Goal: Information Seeking & Learning: Learn about a topic

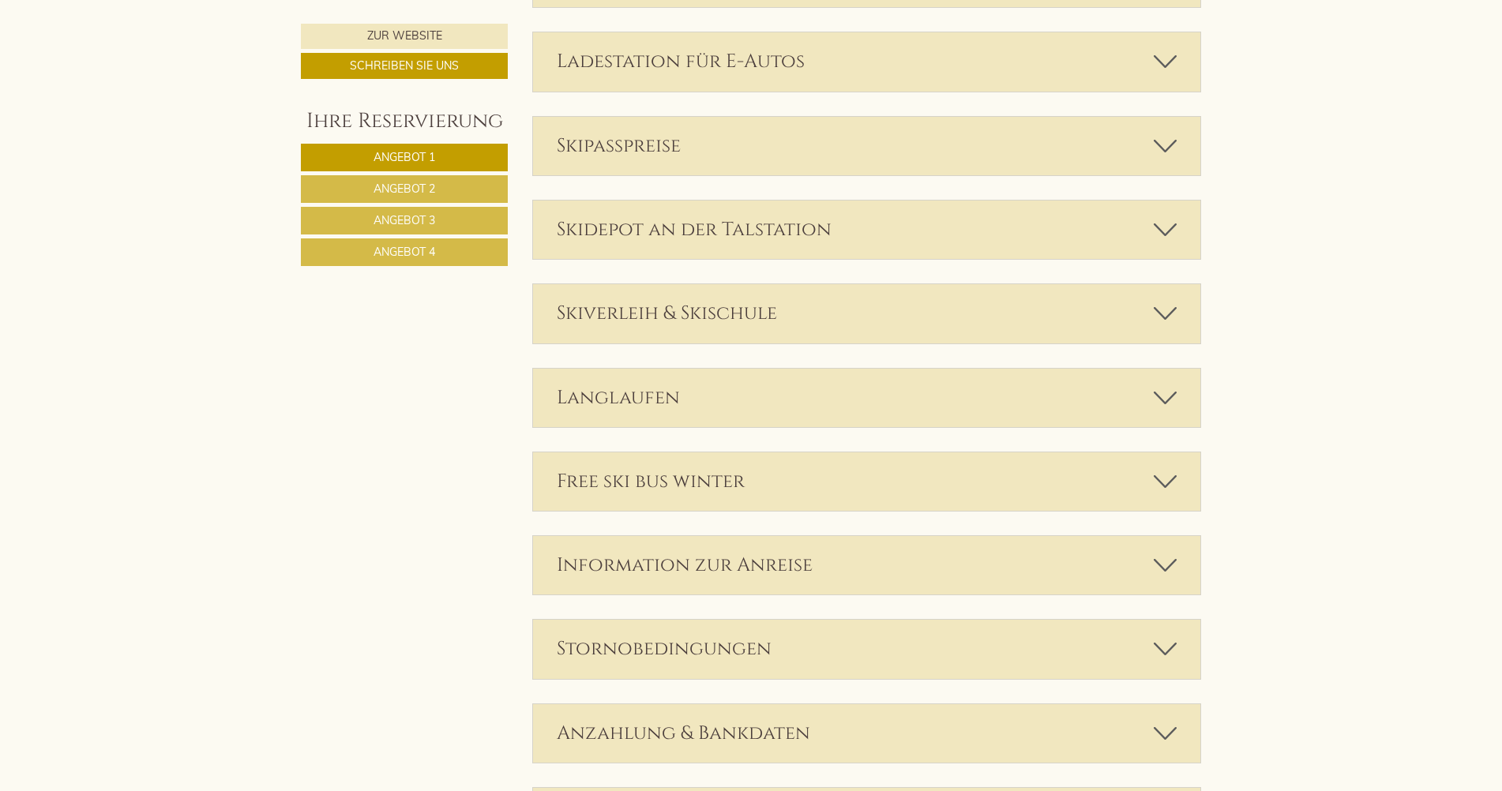
scroll to position [4423, 0]
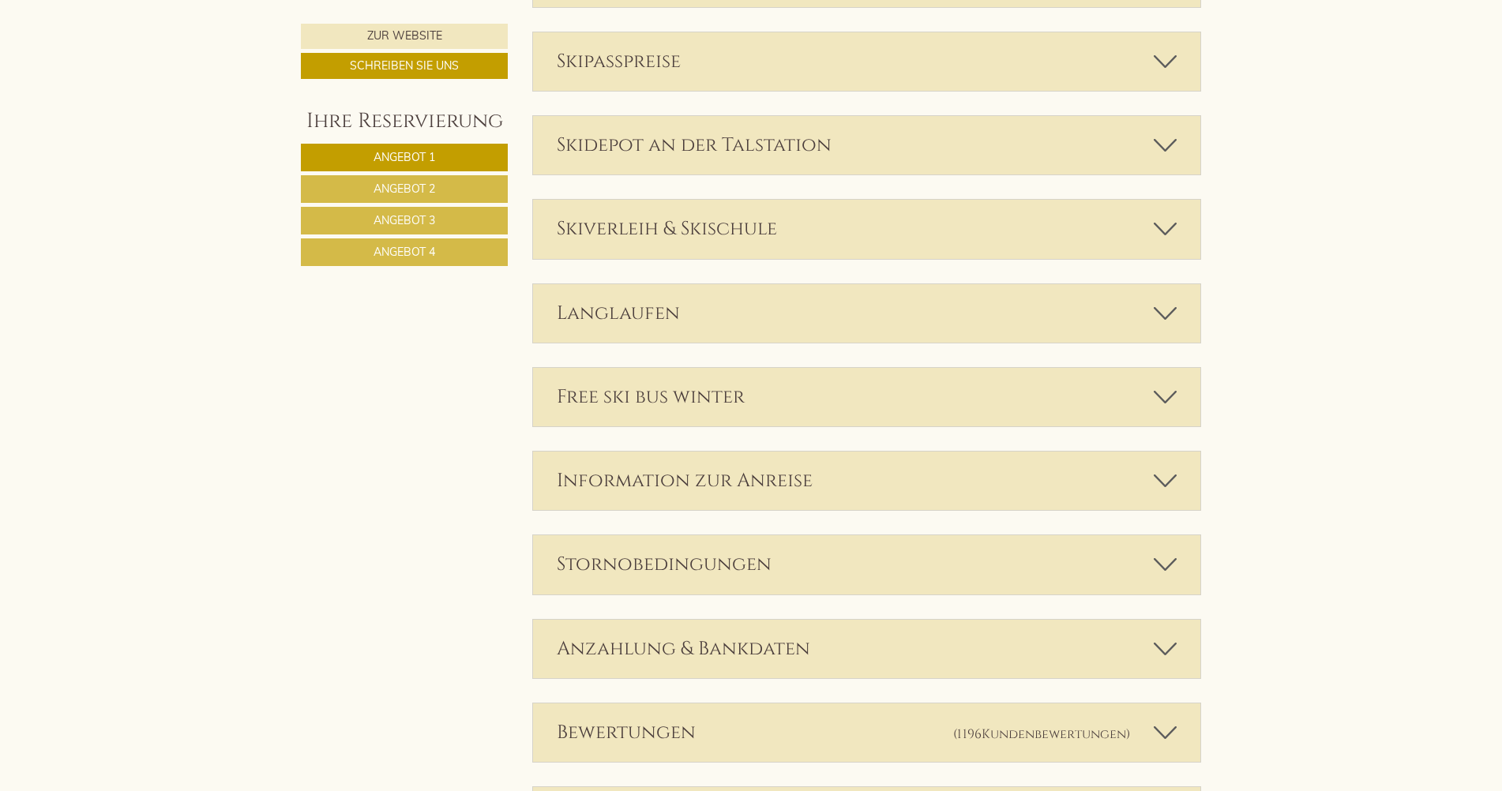
click at [733, 565] on div "Stornobedingungen" at bounding box center [867, 564] width 668 height 58
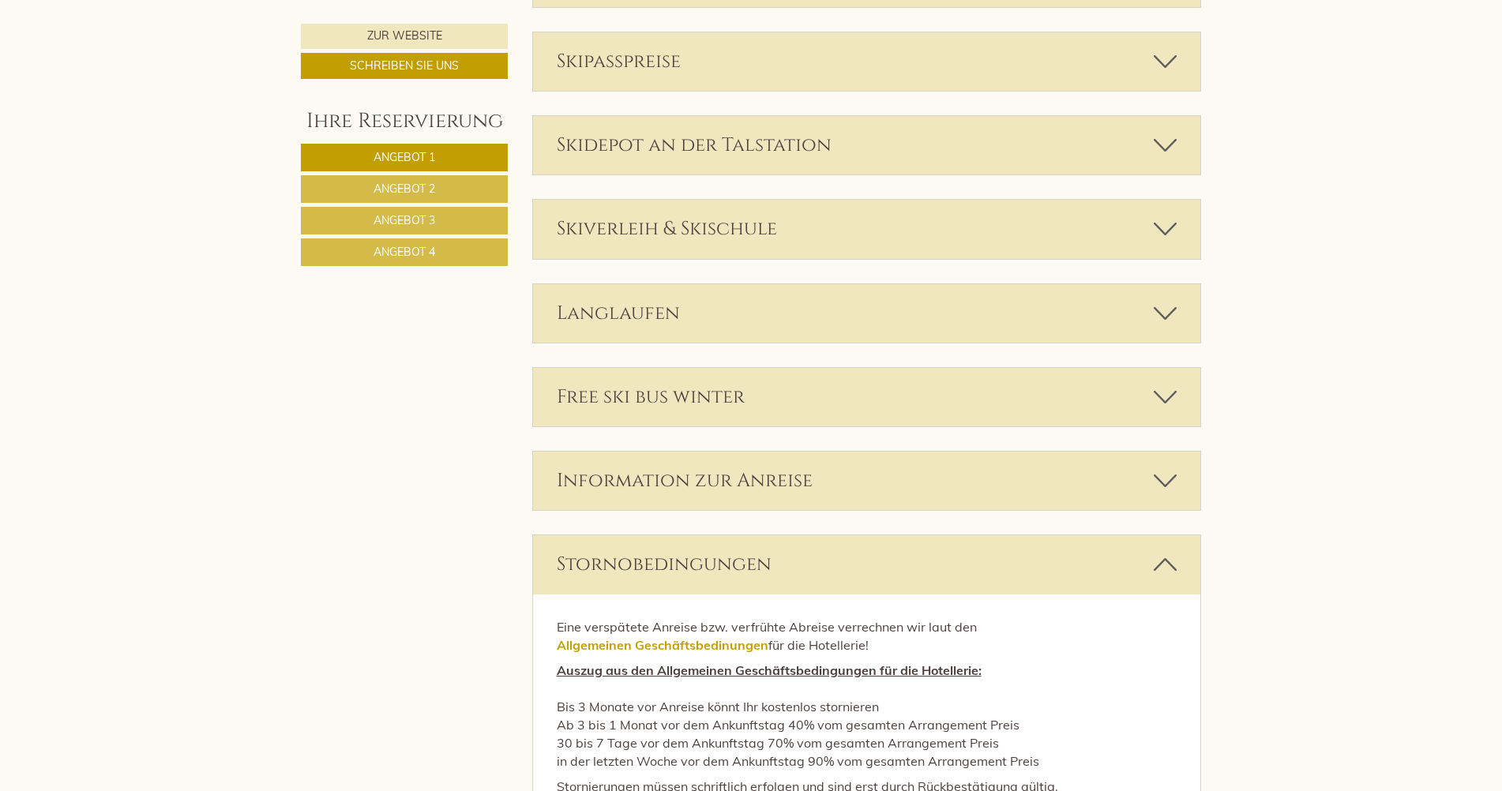
drag, startPoint x: 568, startPoint y: 727, endPoint x: 1032, endPoint y: 719, distance: 464.5
click at [1032, 719] on p "Auszug aus den Allgemeinen Geschäftsbedingungen für die Hotellerie: Bis [DATE] …" at bounding box center [867, 716] width 621 height 108
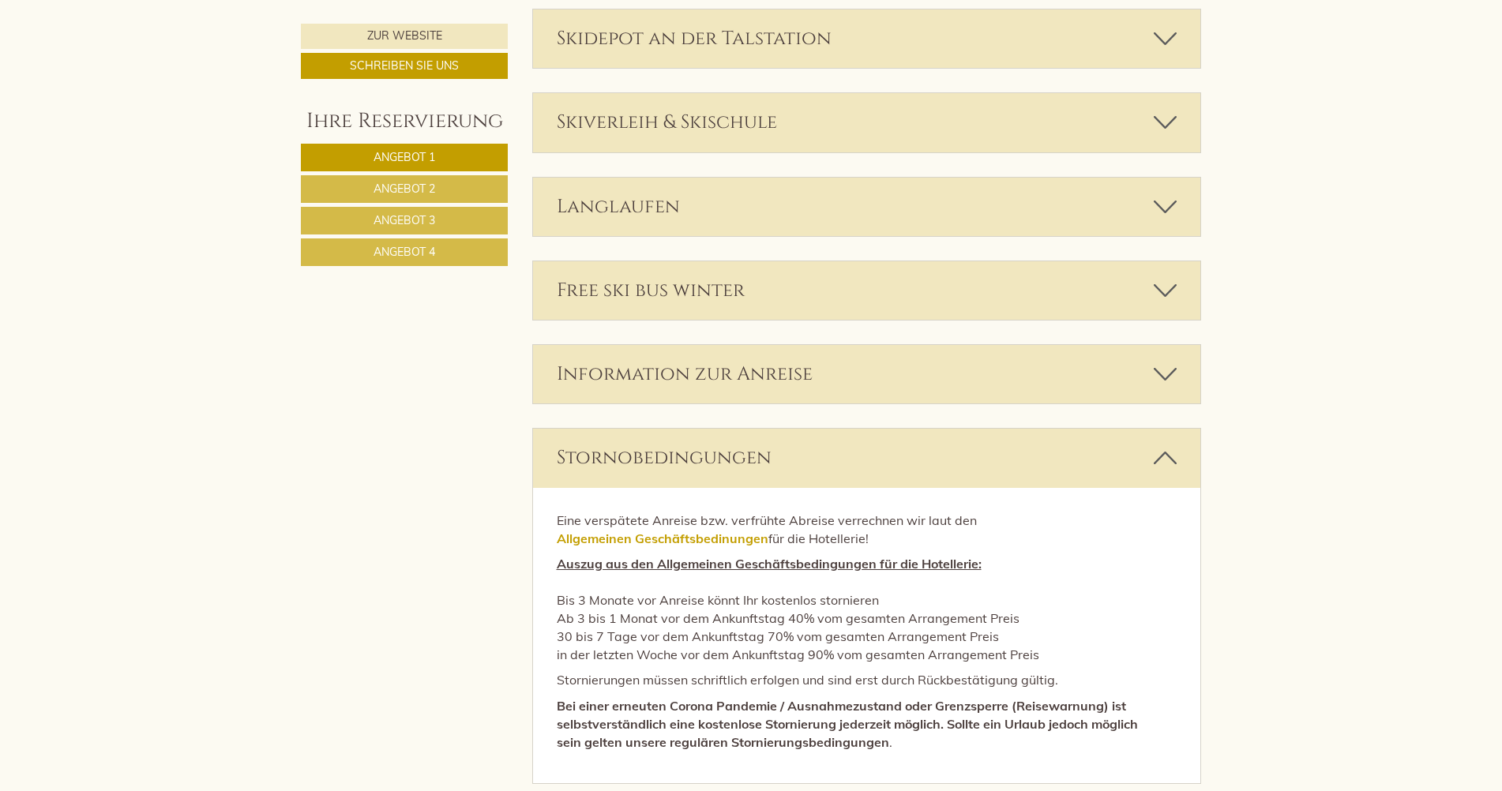
scroll to position [4502, 0]
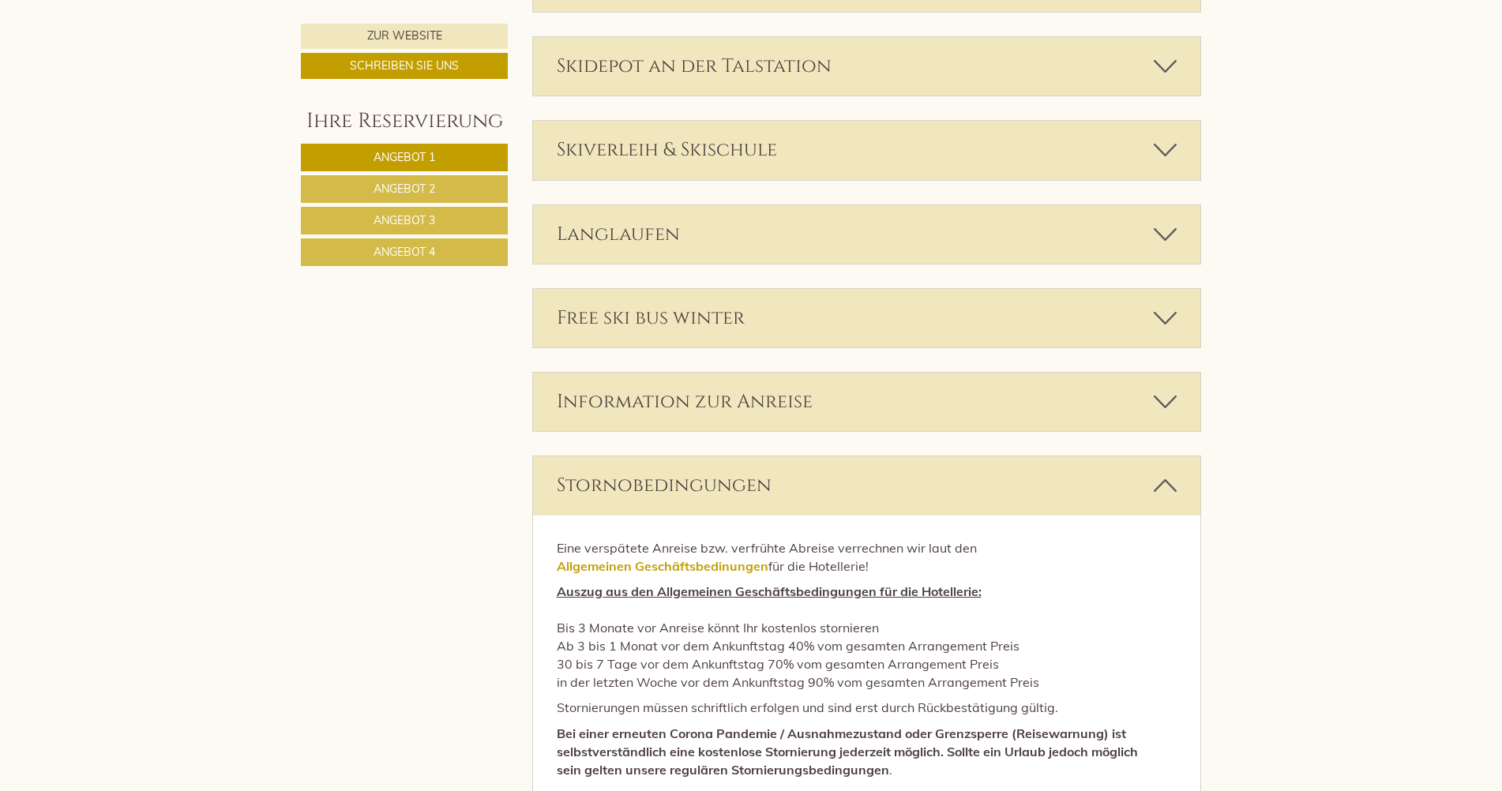
click at [701, 399] on div "Information zur Anreise" at bounding box center [867, 402] width 668 height 58
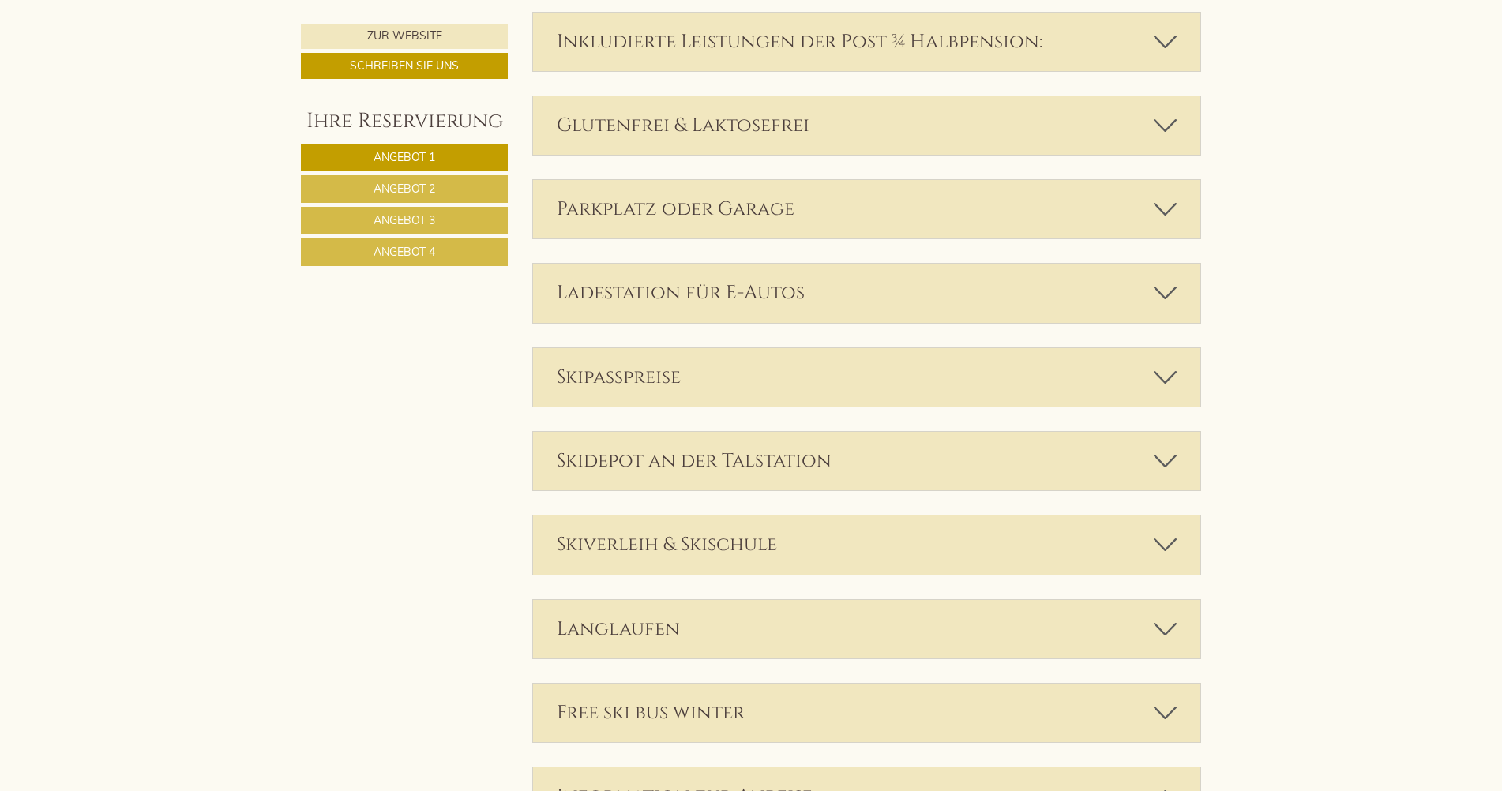
scroll to position [4028, 0]
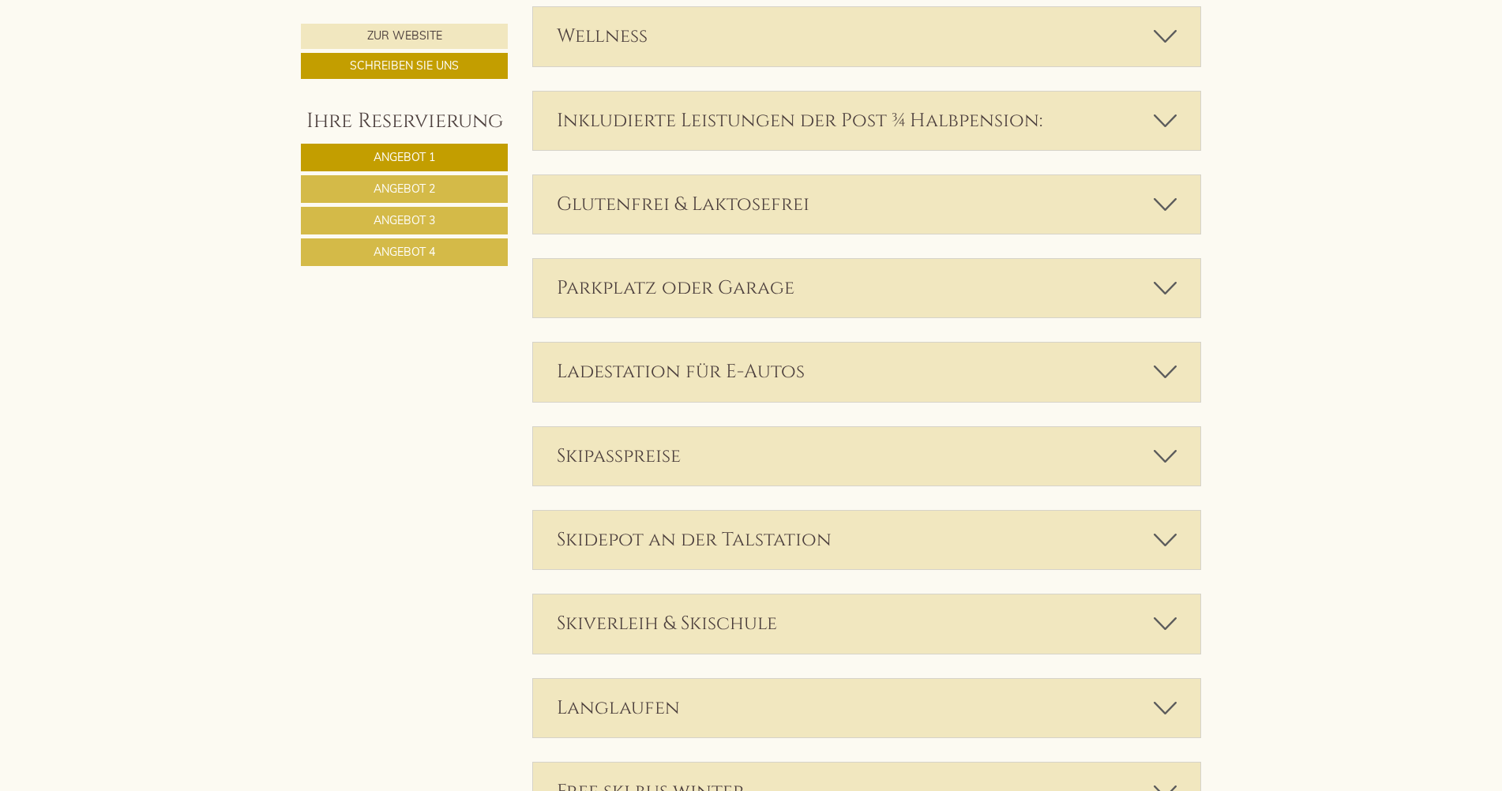
click at [732, 210] on div "Glutenfrei & Laktosefrei" at bounding box center [867, 204] width 668 height 58
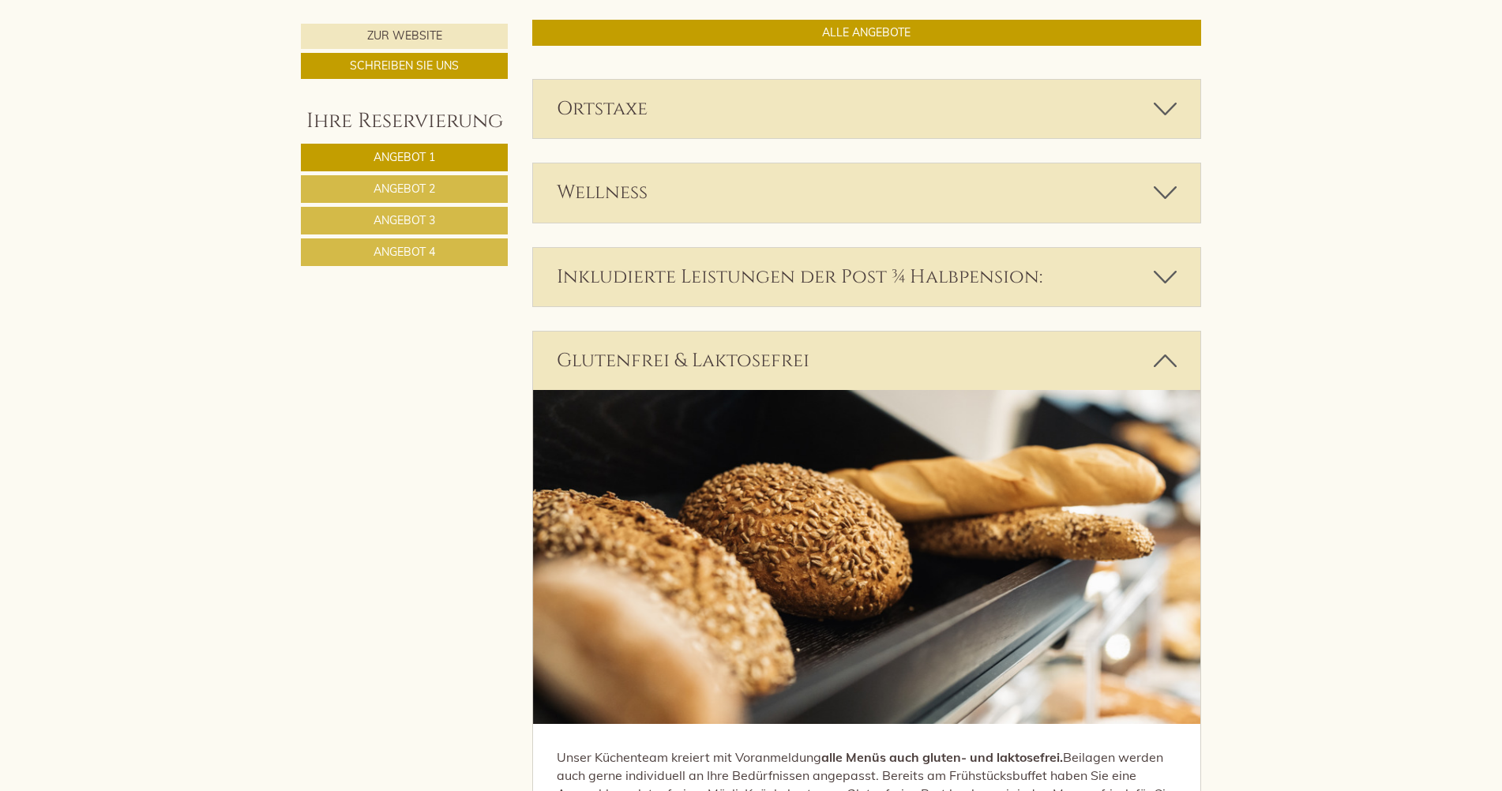
scroll to position [3870, 0]
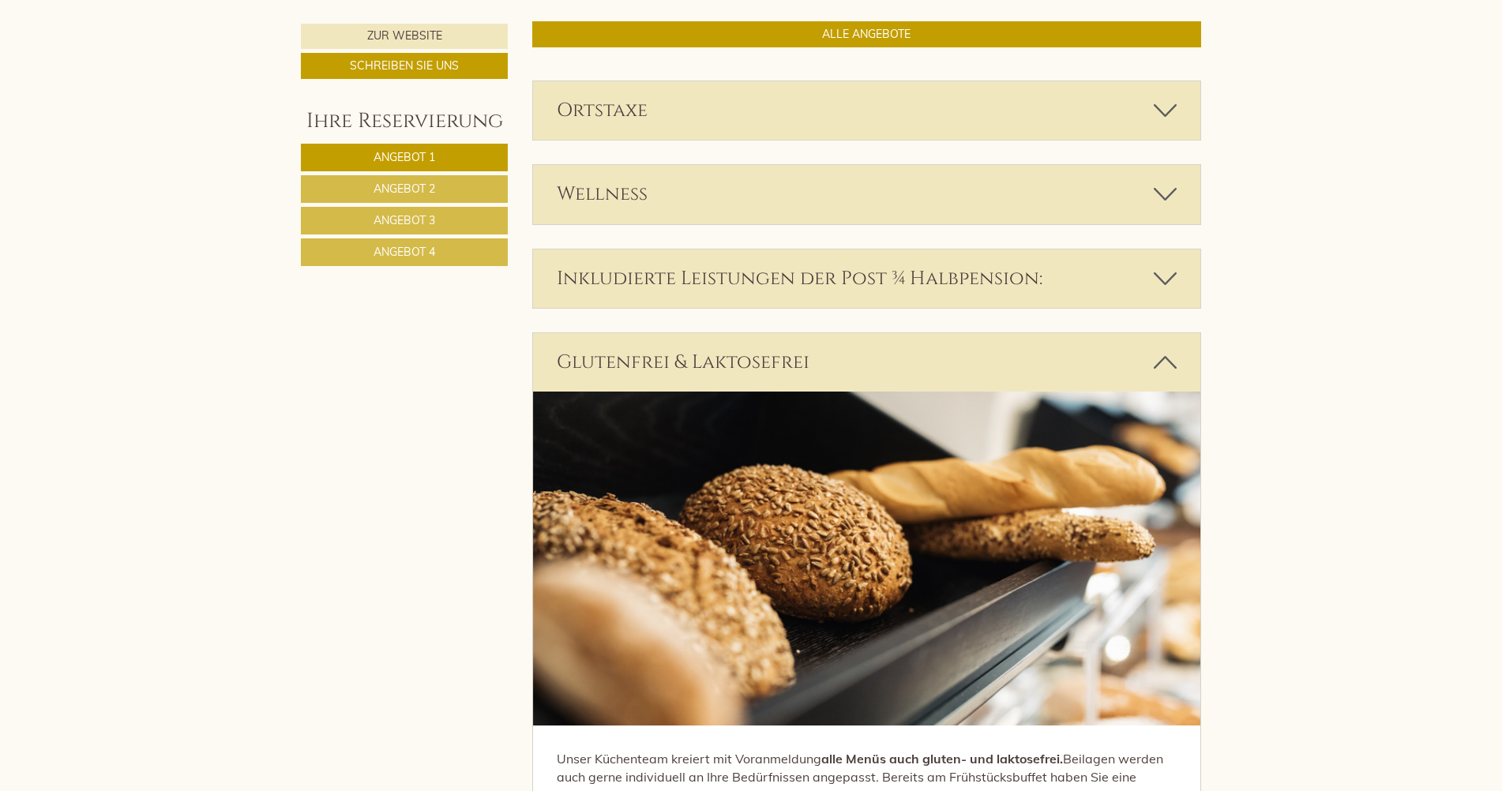
click at [752, 280] on div "Inkludierte Leistungen der Post ¾ Halbpension:" at bounding box center [867, 279] width 668 height 58
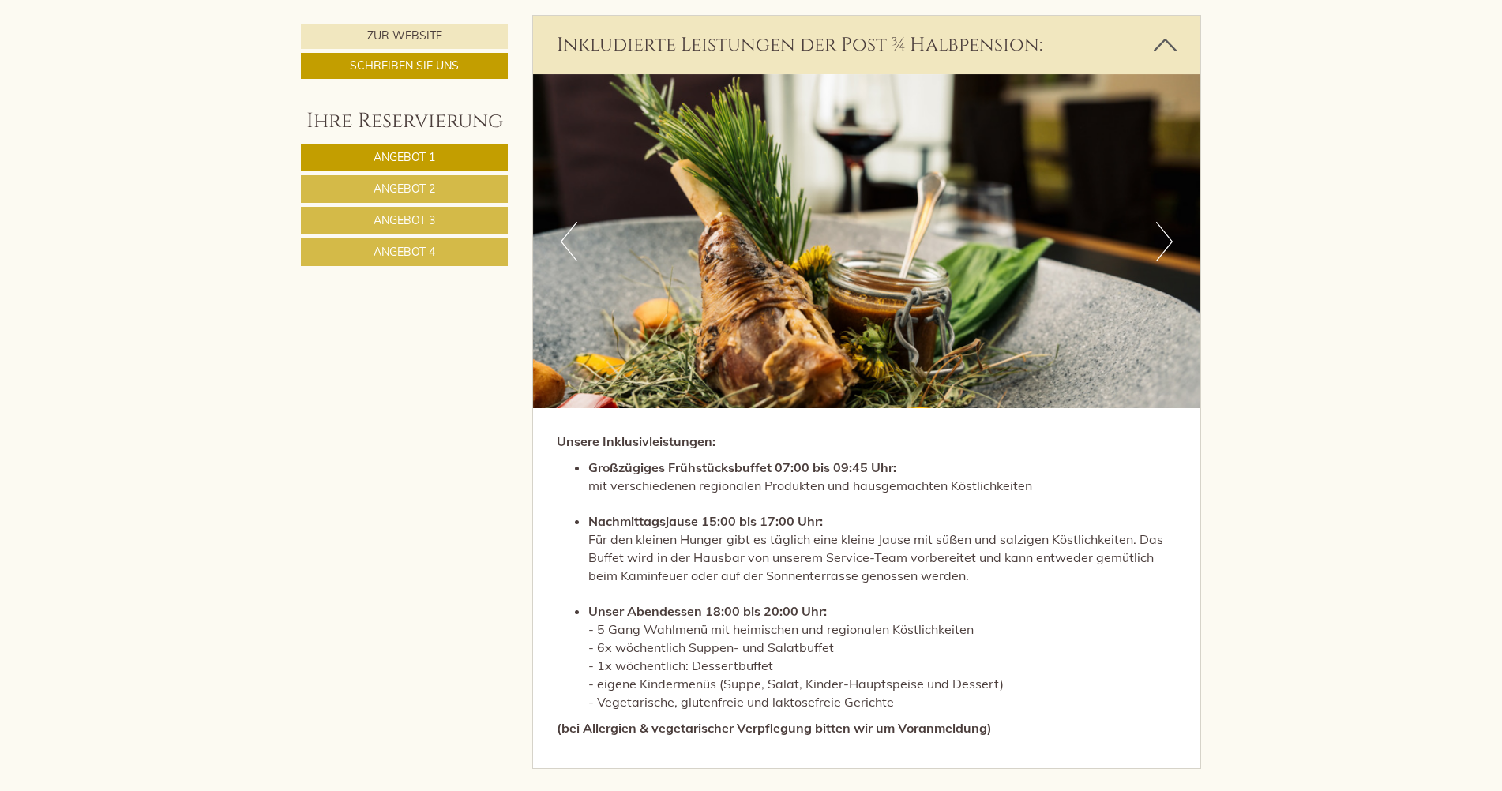
scroll to position [4107, 0]
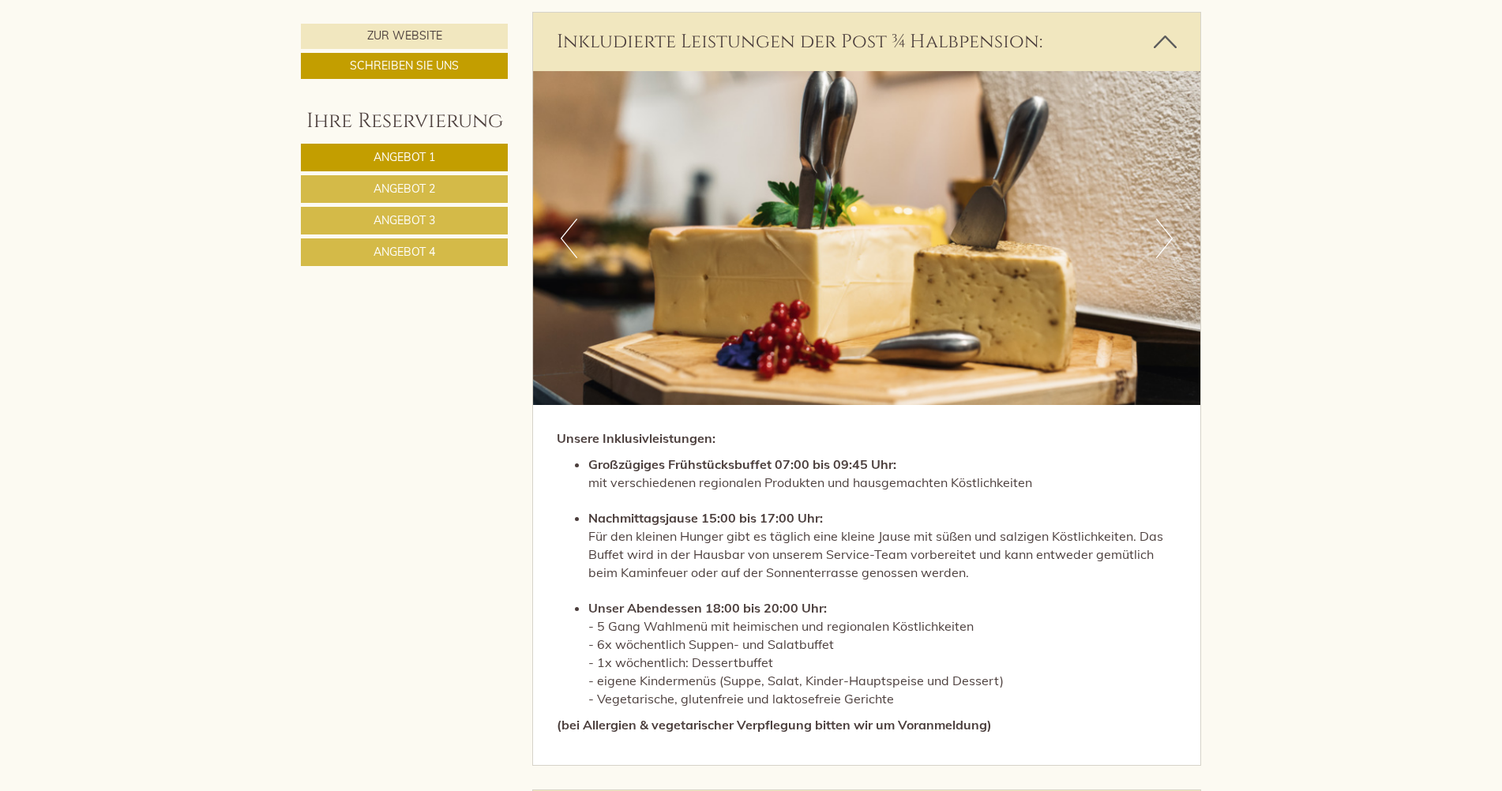
click at [423, 252] on span "Angebot 4" at bounding box center [405, 252] width 62 height 14
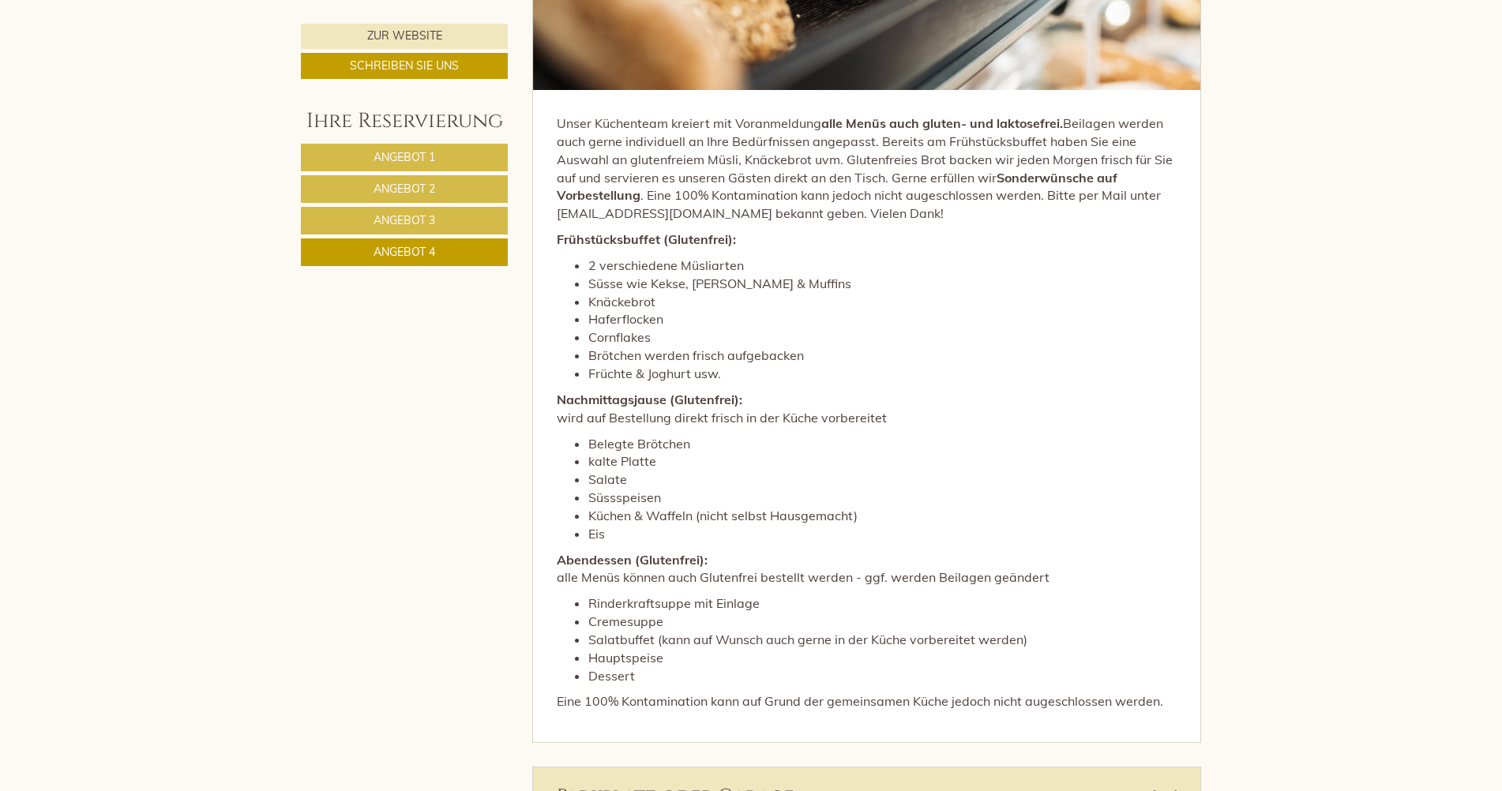
click at [422, 160] on span "Angebot 1" at bounding box center [405, 157] width 62 height 14
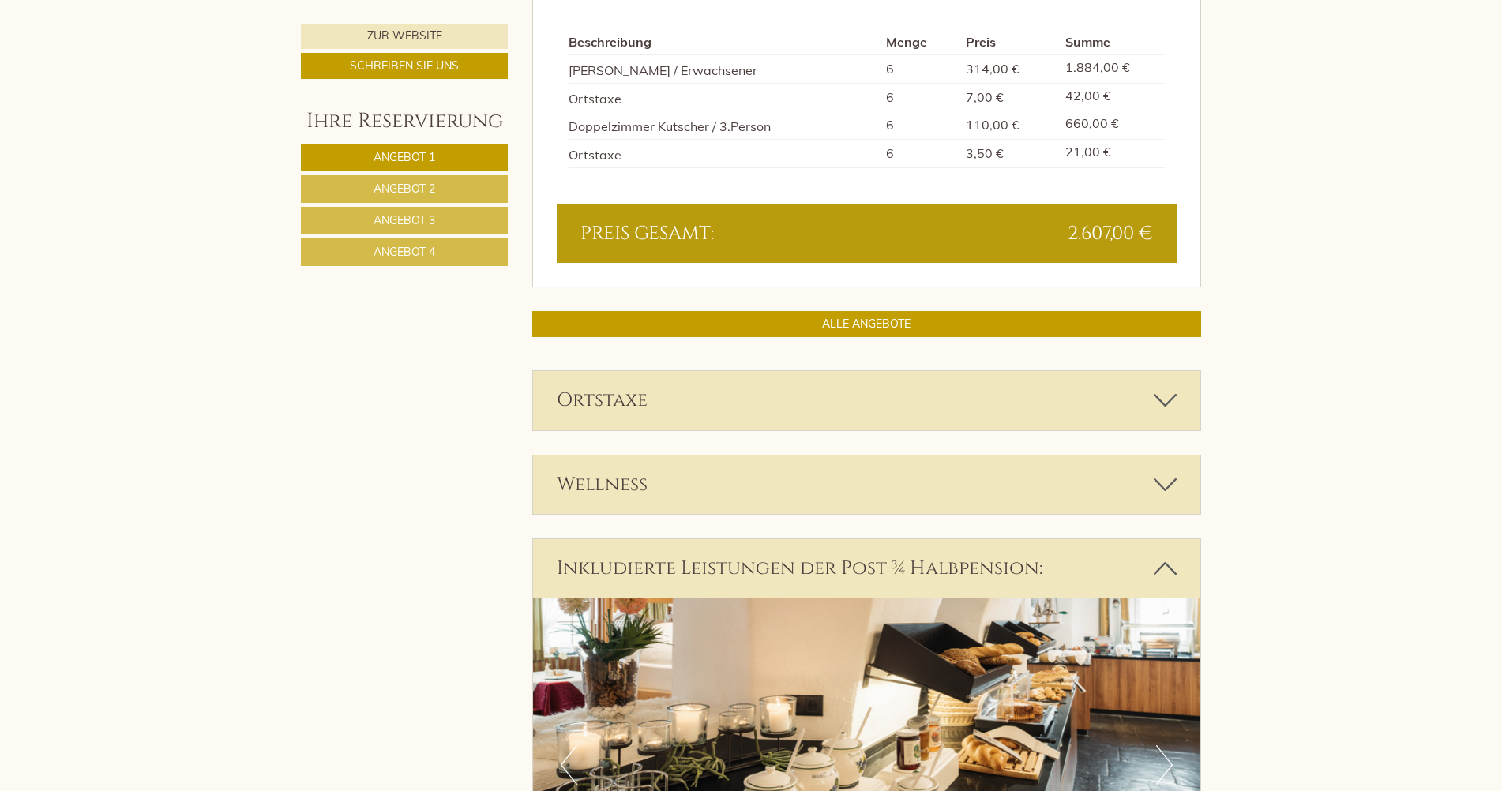
scroll to position [1811, 0]
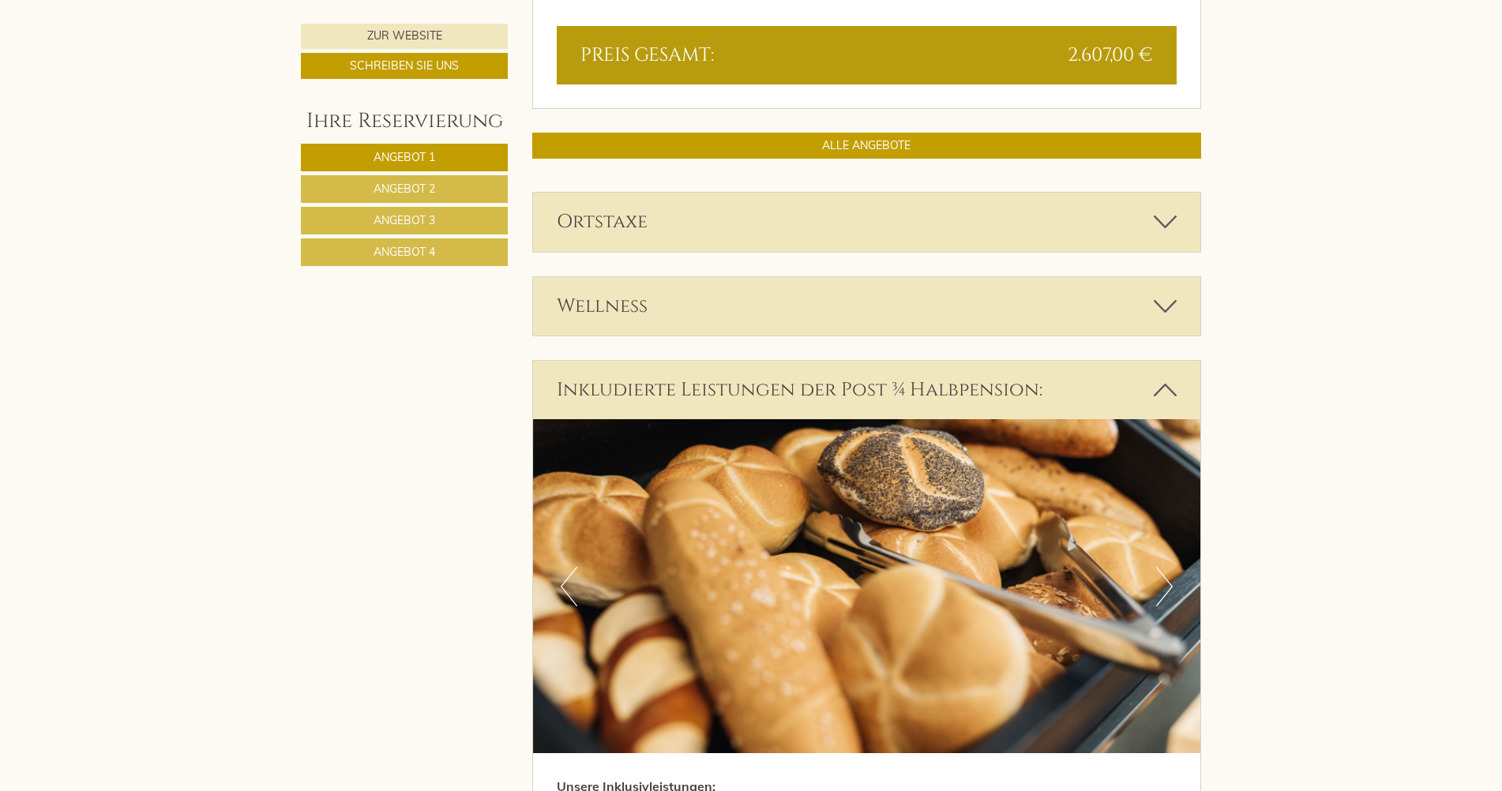
click at [450, 261] on link "Angebot 4" at bounding box center [404, 253] width 207 height 28
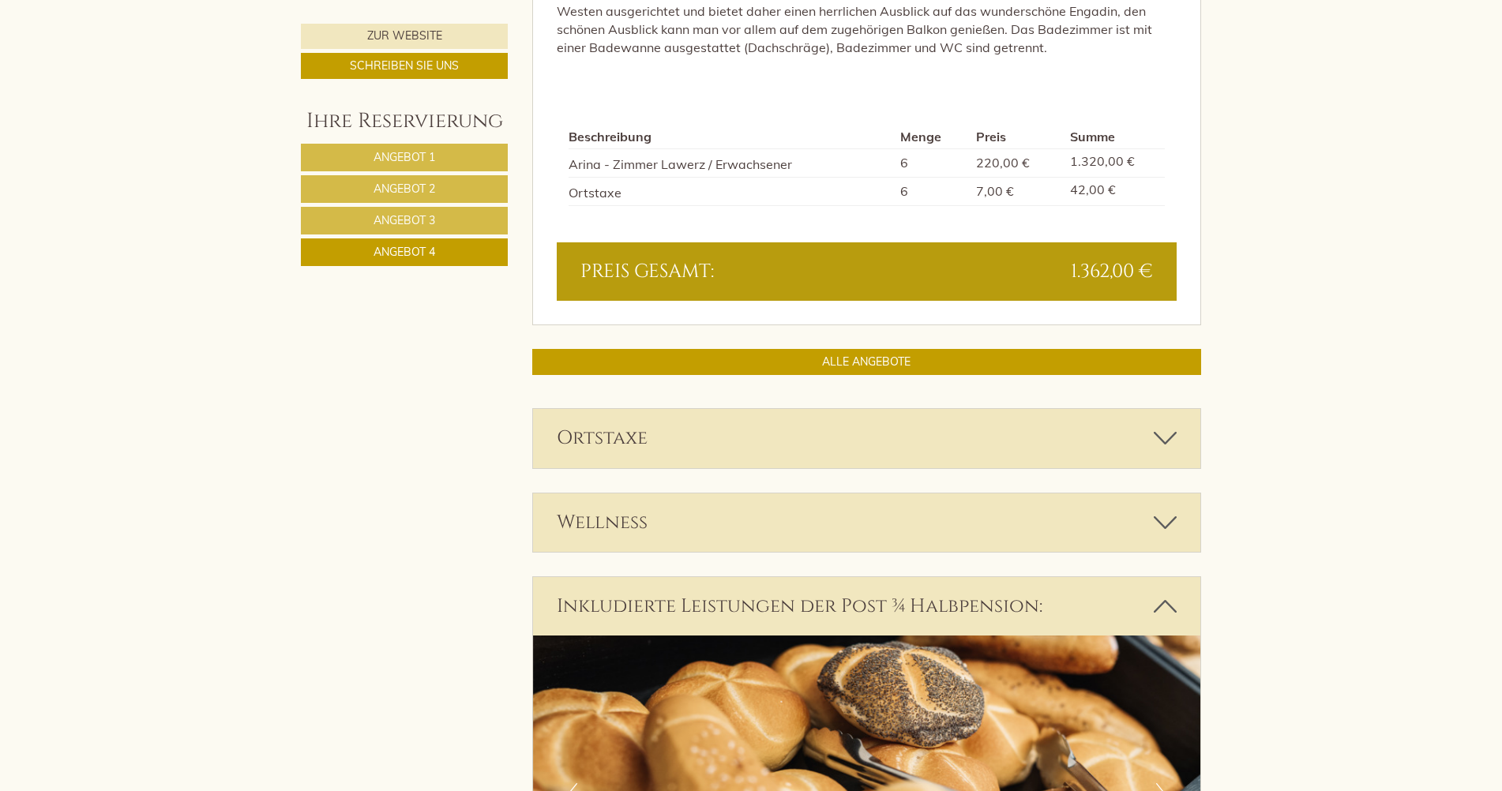
scroll to position [1653, 0]
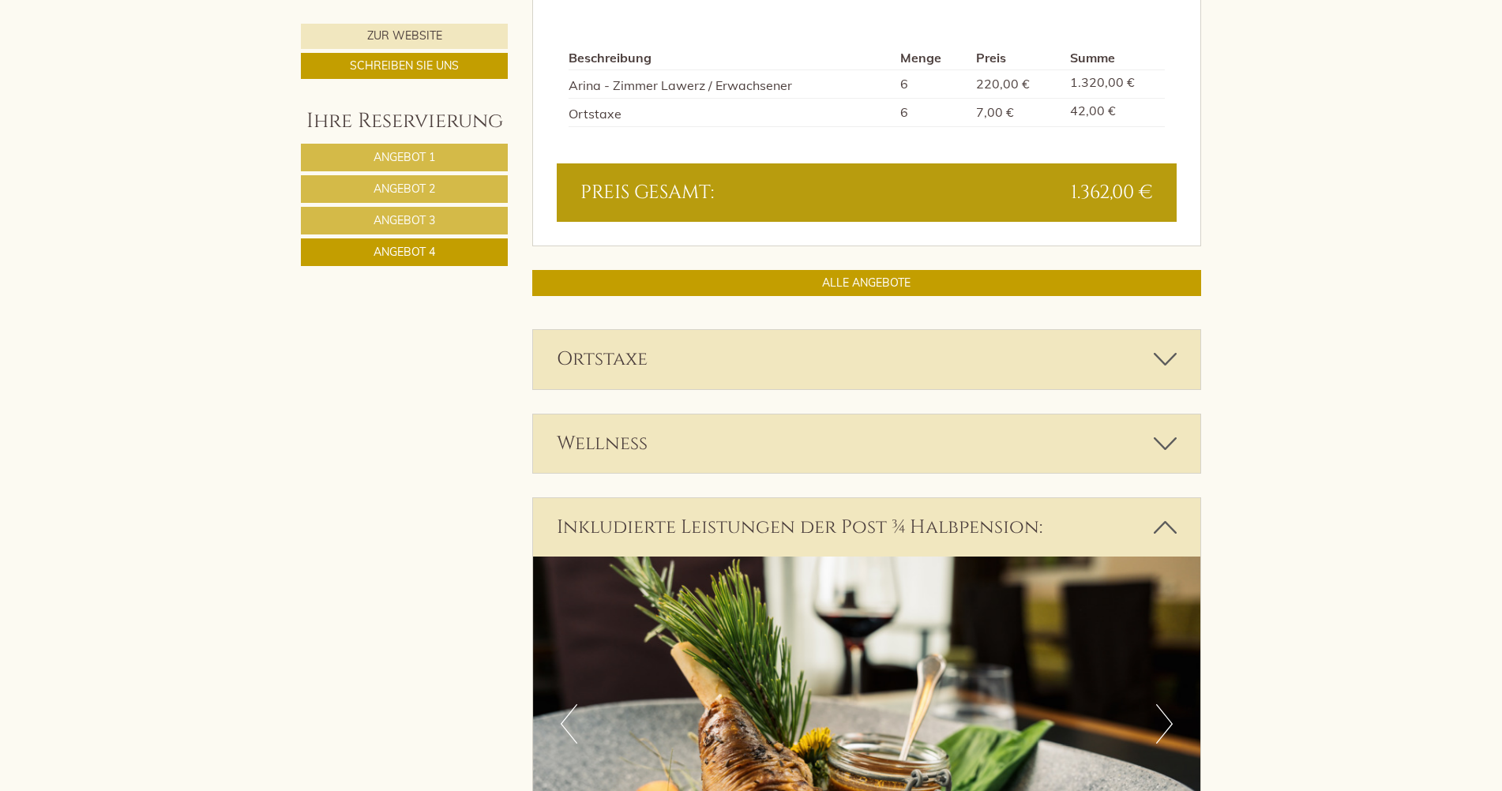
click at [714, 435] on div "Wellness" at bounding box center [867, 444] width 668 height 58
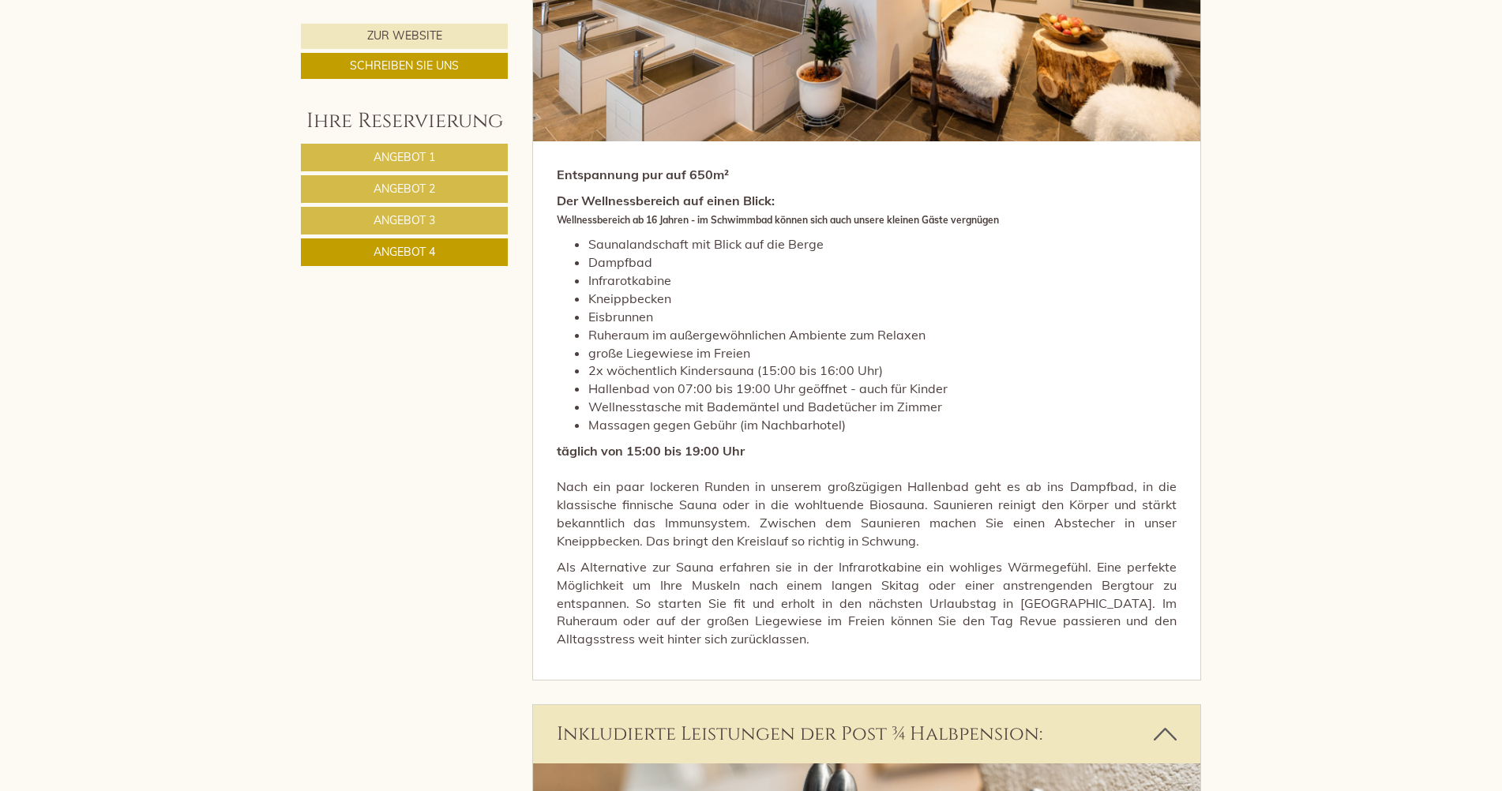
scroll to position [2285, 0]
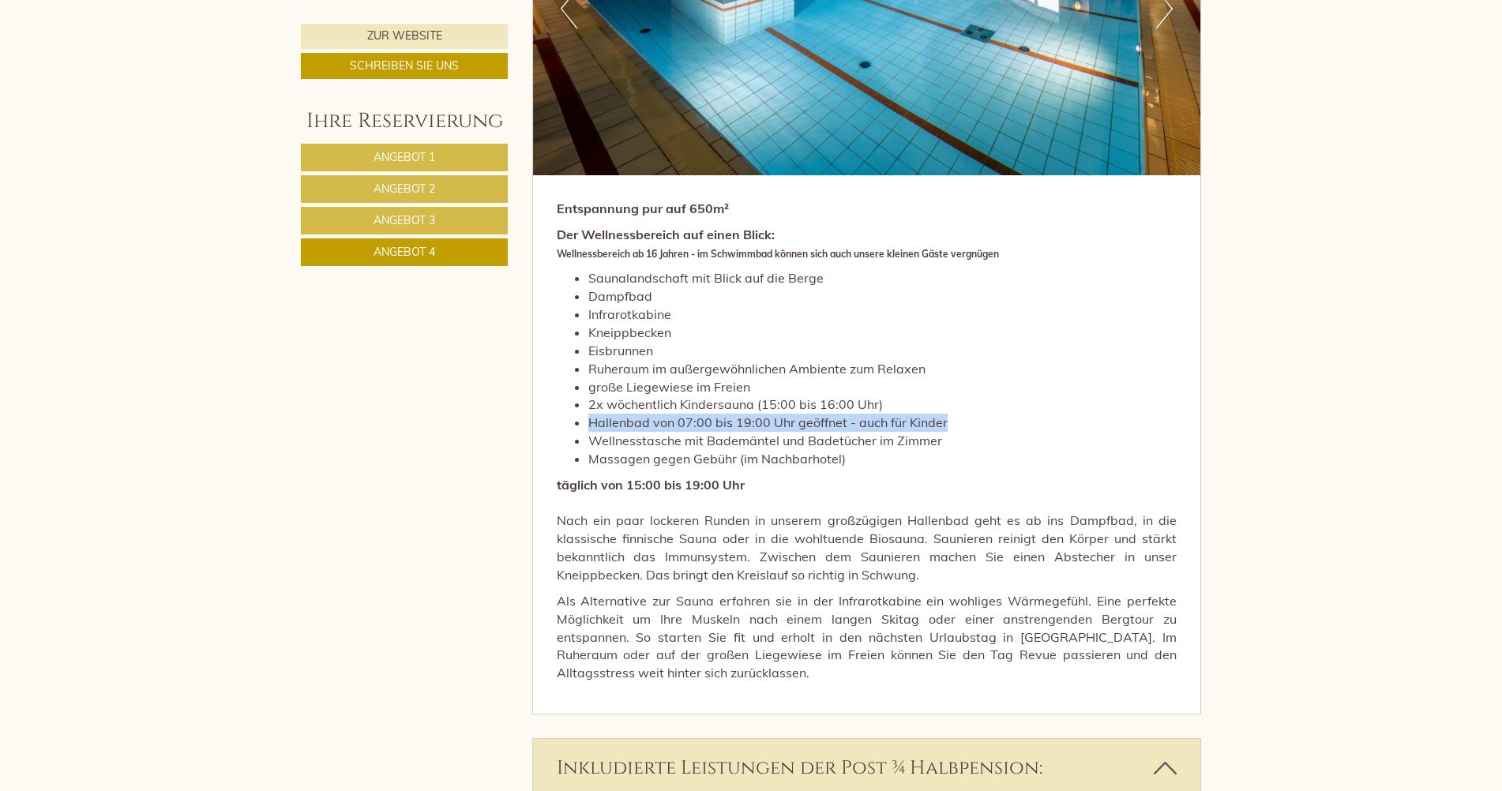
drag, startPoint x: 592, startPoint y: 426, endPoint x: 980, endPoint y: 427, distance: 387.8
click at [980, 427] on li "Hallenbad von 07:00 bis 19:00 Uhr geöffnet - auch für Kinder" at bounding box center [882, 423] width 589 height 18
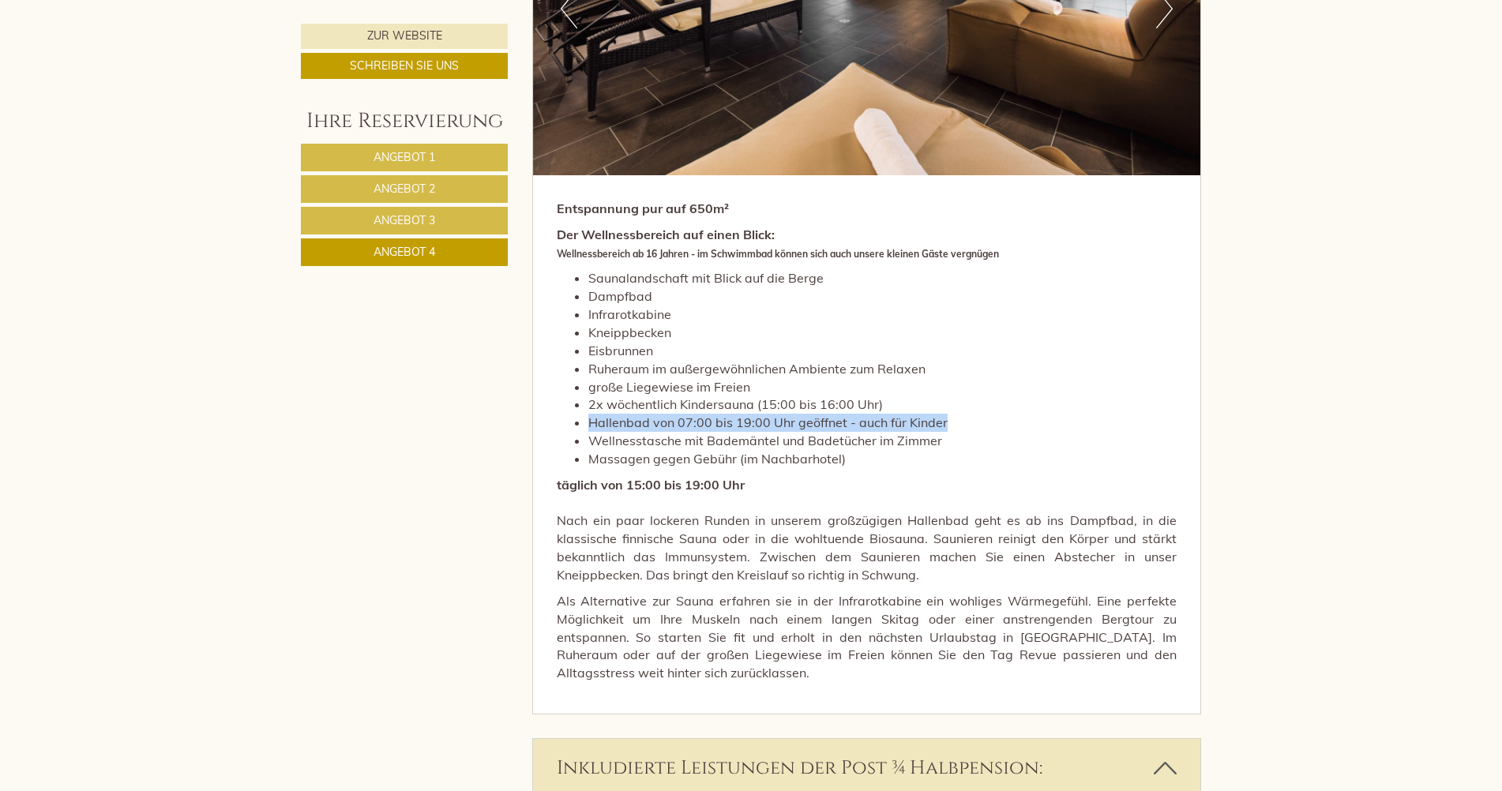
drag, startPoint x: 607, startPoint y: 443, endPoint x: 959, endPoint y: 449, distance: 352.3
click at [959, 449] on li "Wellnesstasche mit Bademäntel und Badetücher im Zimmer" at bounding box center [882, 441] width 589 height 18
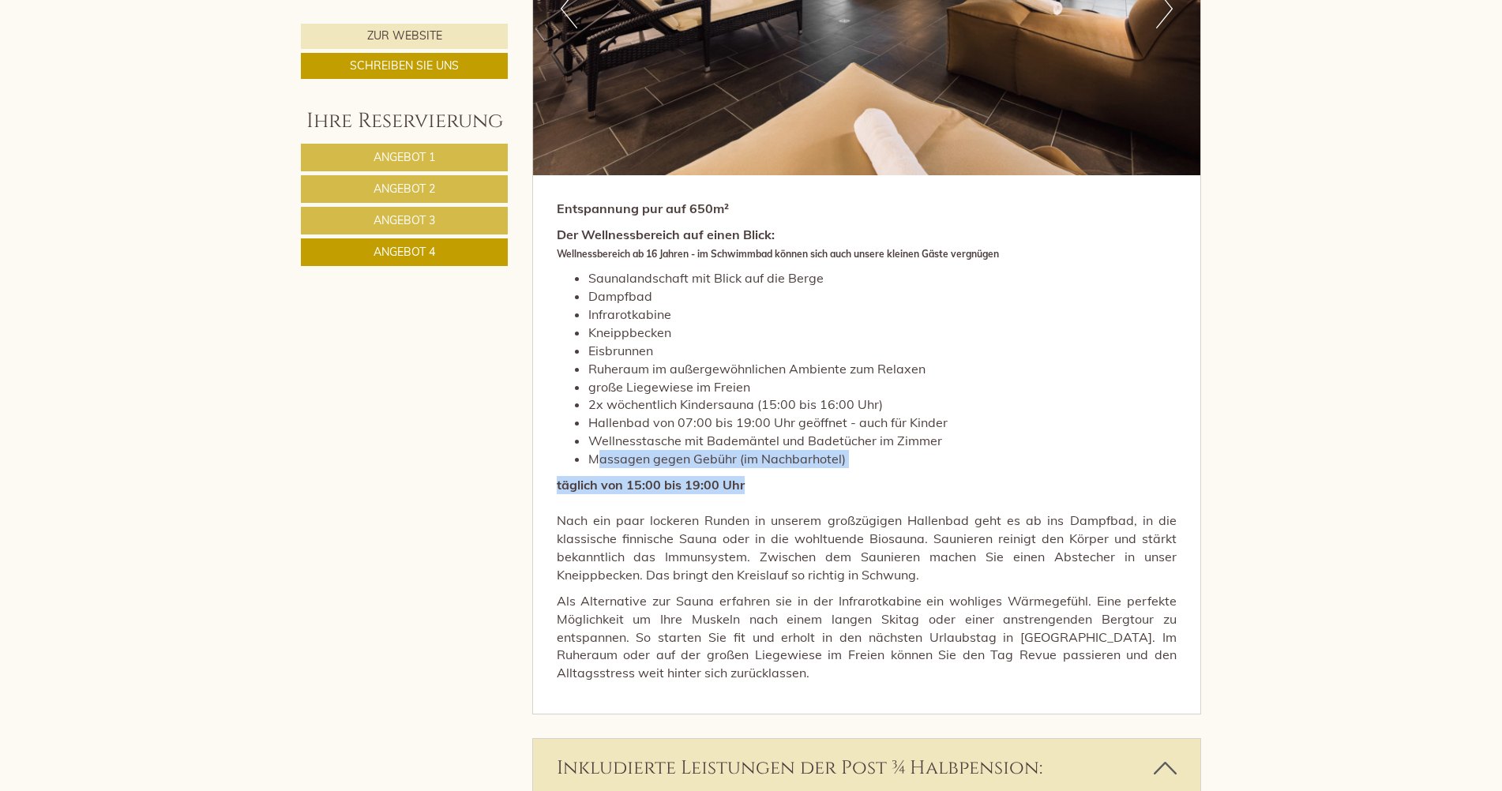
drag, startPoint x: 600, startPoint y: 460, endPoint x: 838, endPoint y: 470, distance: 237.9
click at [838, 470] on div "Entspannung pur auf 650m² Der Wellnessbereich auf einen Blick: Wellnessbereich …" at bounding box center [867, 445] width 668 height 538
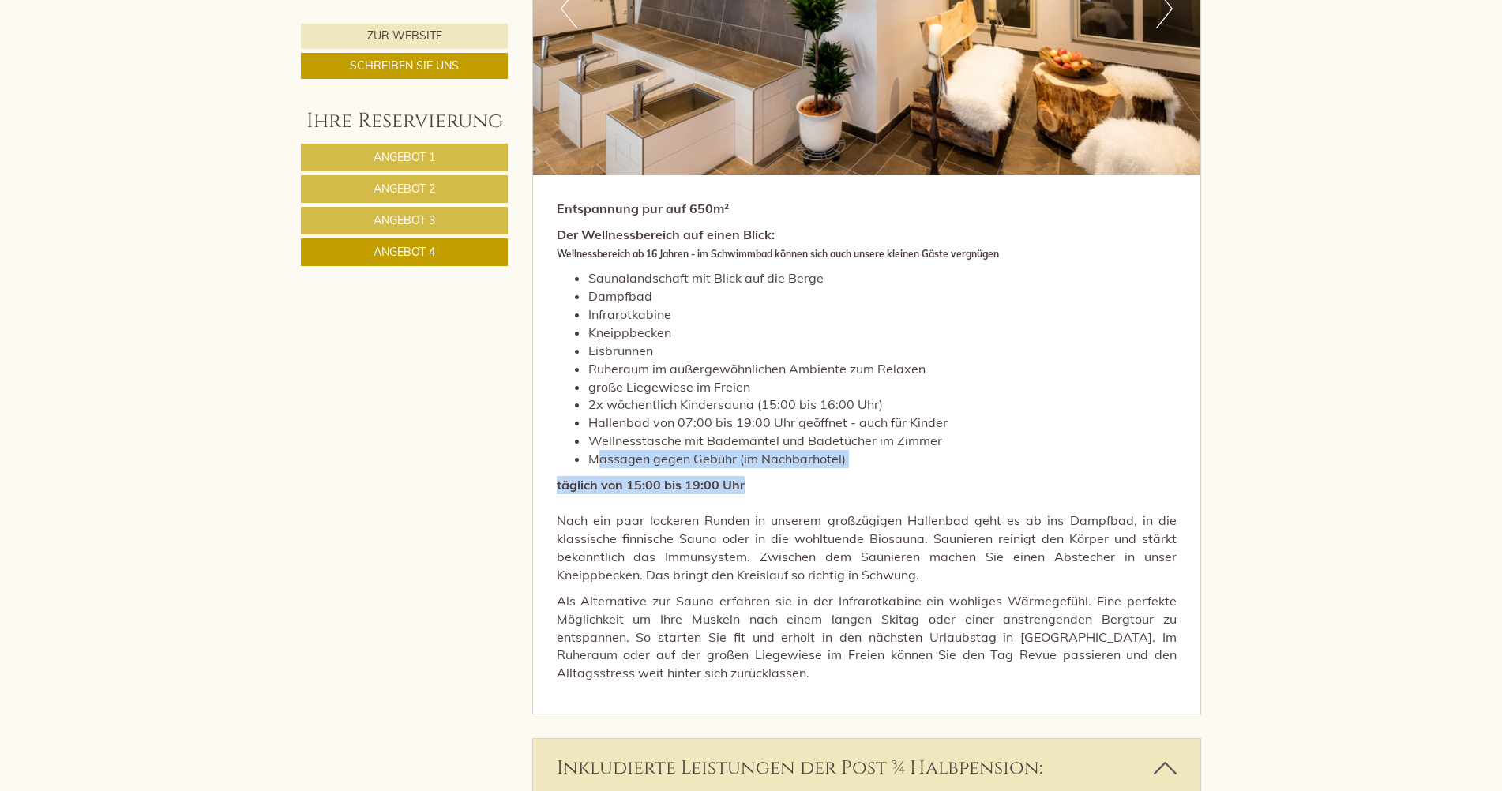
drag, startPoint x: 838, startPoint y: 470, endPoint x: 752, endPoint y: 461, distance: 86.5
click at [752, 461] on li "Massagen gegen Gebühr (im Nachbarhotel)" at bounding box center [882, 459] width 589 height 18
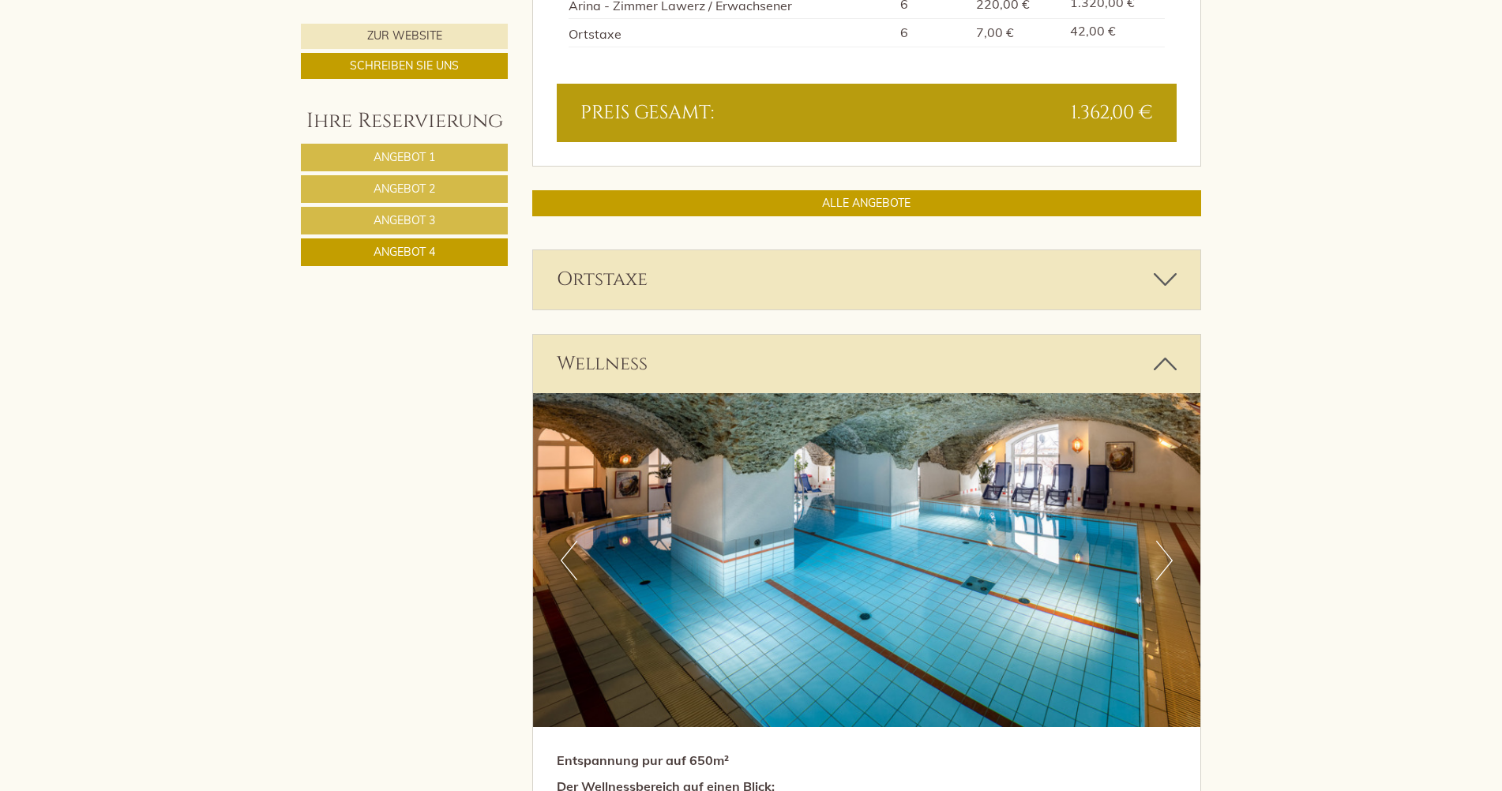
scroll to position [1732, 0]
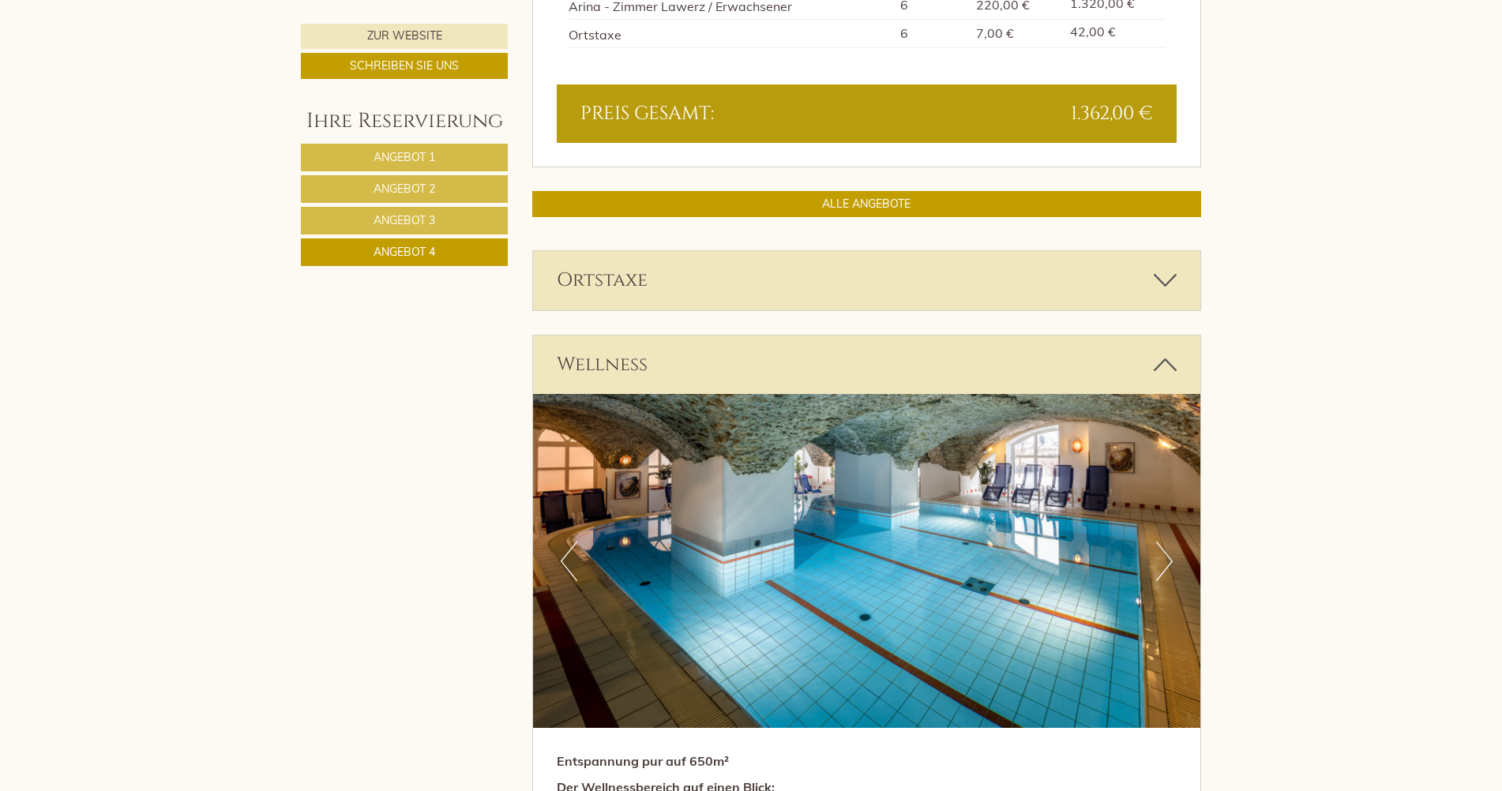
click at [696, 292] on div "Ortstaxe" at bounding box center [867, 280] width 668 height 58
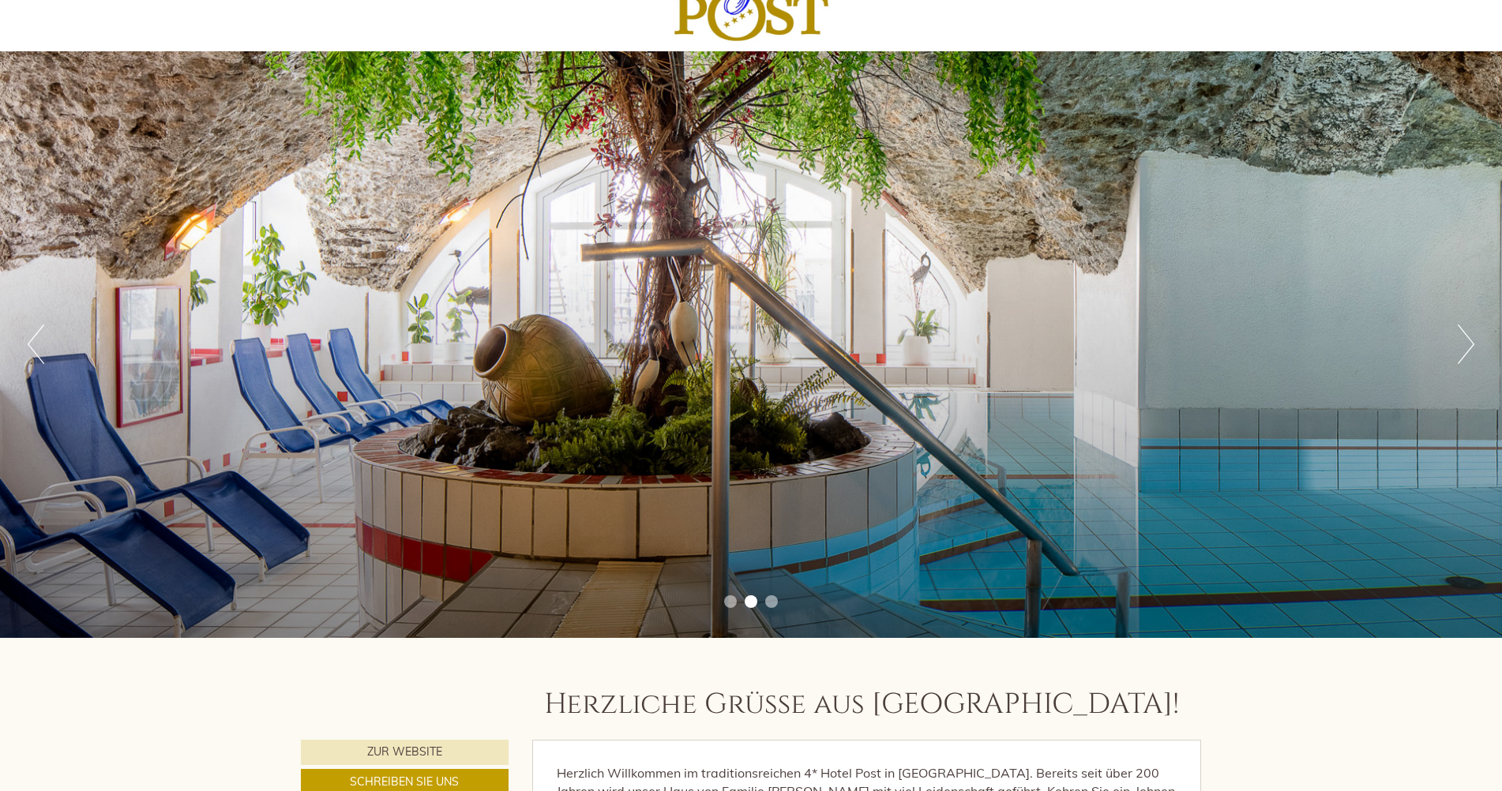
scroll to position [0, 0]
